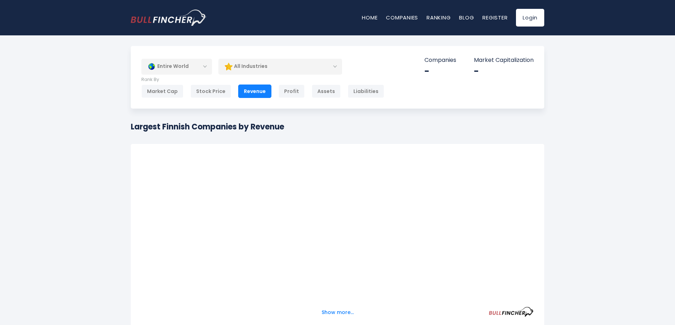
click at [297, 68] on div "All Industries" at bounding box center [280, 66] width 124 height 16
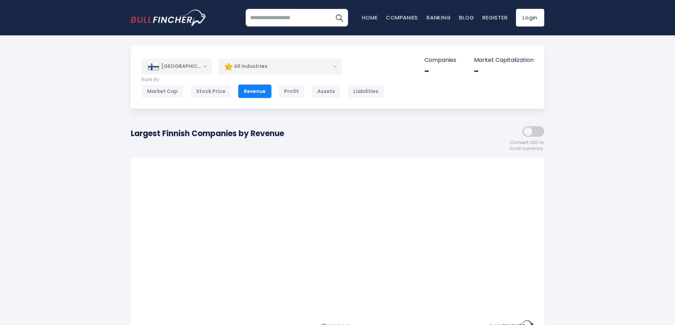
click at [240, 71] on div "All Industries" at bounding box center [280, 66] width 124 height 16
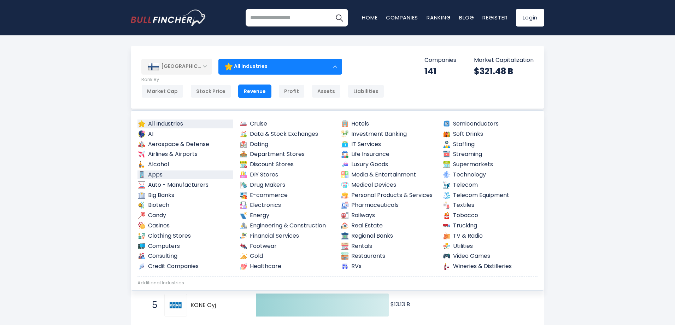
click at [168, 174] on link "Apps" at bounding box center [184, 174] width 95 height 9
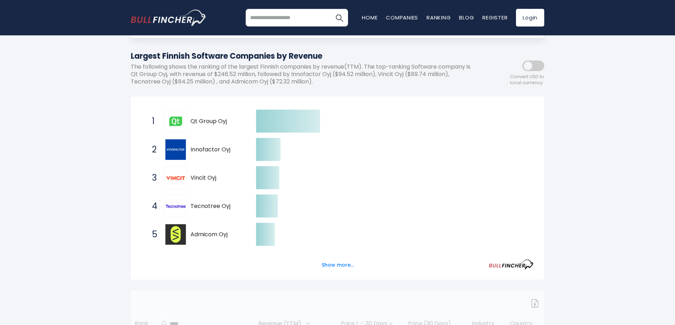
scroll to position [106, 0]
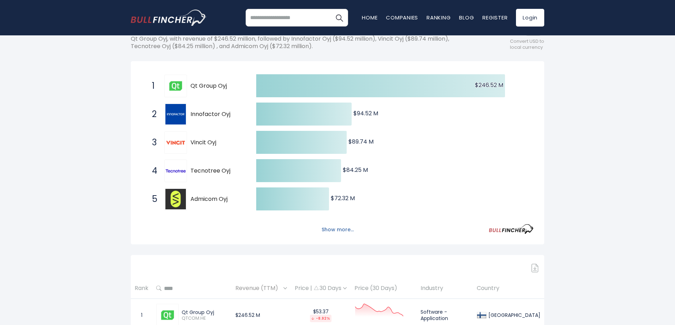
click at [354, 233] on button "Show more..." at bounding box center [337, 230] width 41 height 12
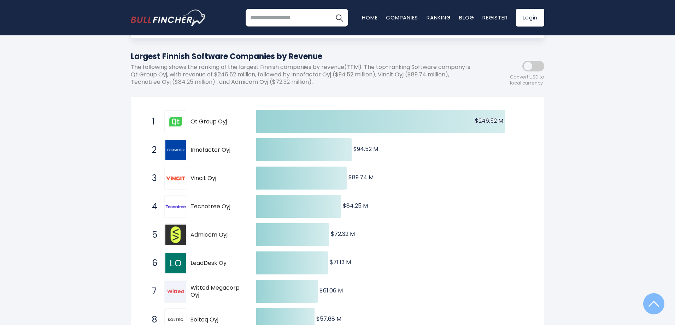
scroll to position [0, 0]
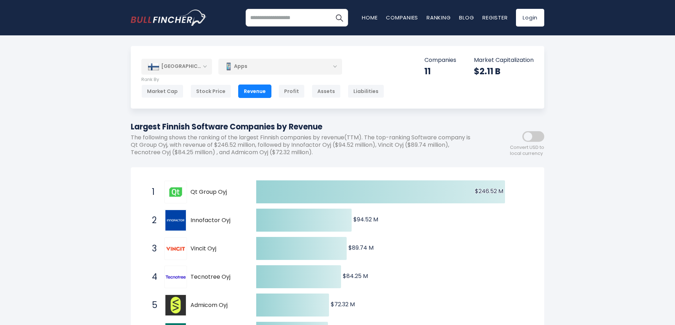
click at [158, 66] on img at bounding box center [154, 66] width 12 height 7
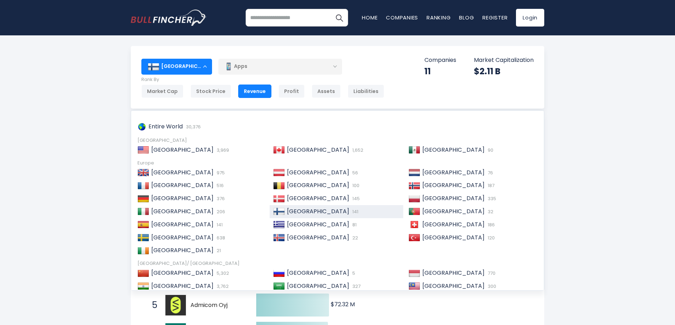
click at [179, 74] on div "[GEOGRAPHIC_DATA]" at bounding box center [176, 67] width 71 height 16
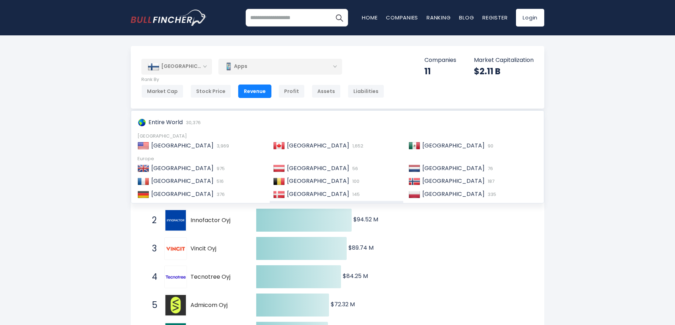
click at [239, 65] on div "Apps" at bounding box center [280, 66] width 124 height 16
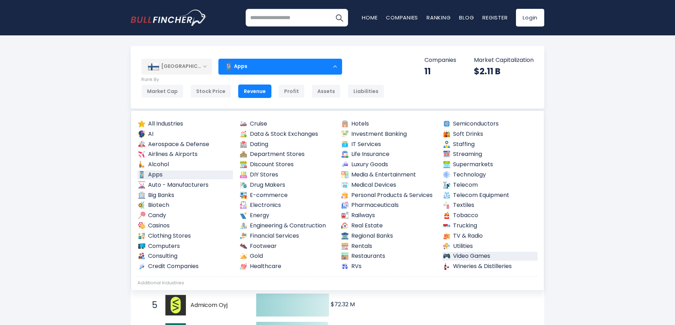
click at [464, 257] on link "Video Games" at bounding box center [489, 256] width 95 height 9
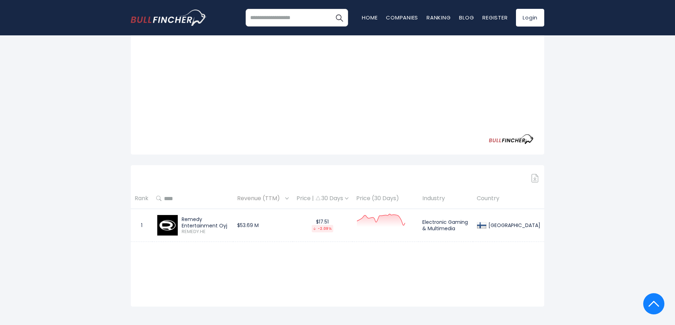
scroll to position [177, 0]
